Goal: Task Accomplishment & Management: Use online tool/utility

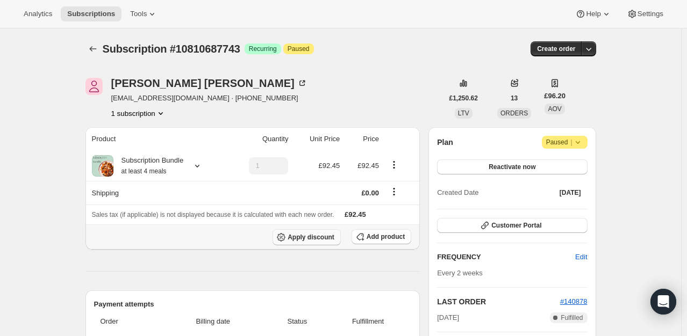
click at [315, 244] on button "Apply discount" at bounding box center [307, 238] width 68 height 16
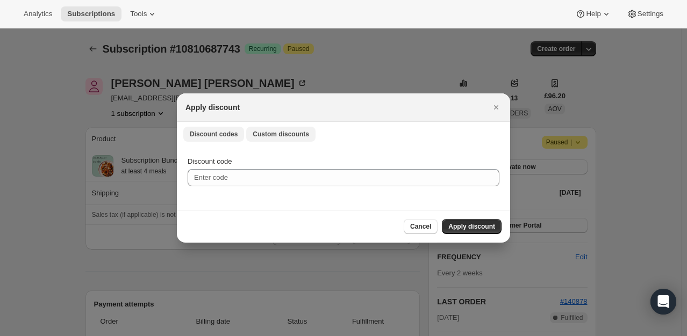
click at [281, 141] on button "Custom discounts" at bounding box center [280, 134] width 69 height 15
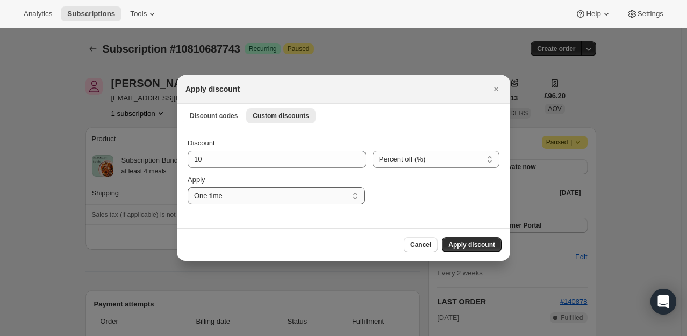
click at [262, 193] on select "One time Specify instances... Indefinitely" at bounding box center [276, 196] width 177 height 17
select select "indefinitely"
click at [188, 188] on select "One time Specify instances... Indefinitely" at bounding box center [276, 196] width 177 height 17
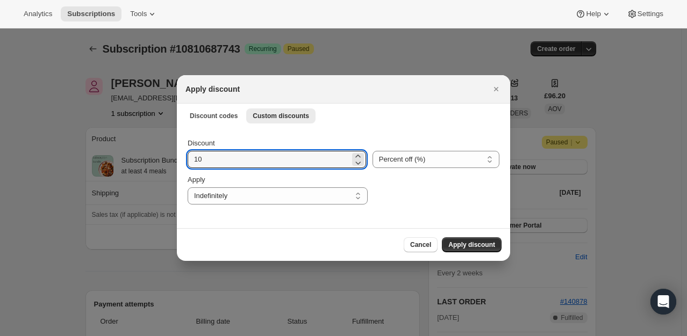
drag, startPoint x: 235, startPoint y: 161, endPoint x: 177, endPoint y: 158, distance: 58.7
click at [177, 158] on div "Discount 10 Percent off (%) Amount off (£) Percent off (%) Apply One time Speci…" at bounding box center [343, 177] width 333 height 101
type input "5"
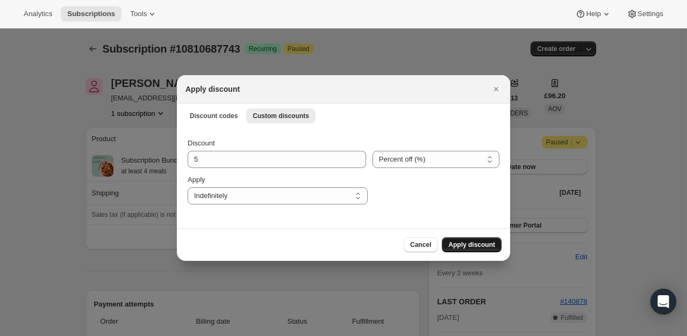
click at [469, 245] on span "Apply discount" at bounding box center [471, 245] width 47 height 9
